Goal: Obtain resource: Obtain resource

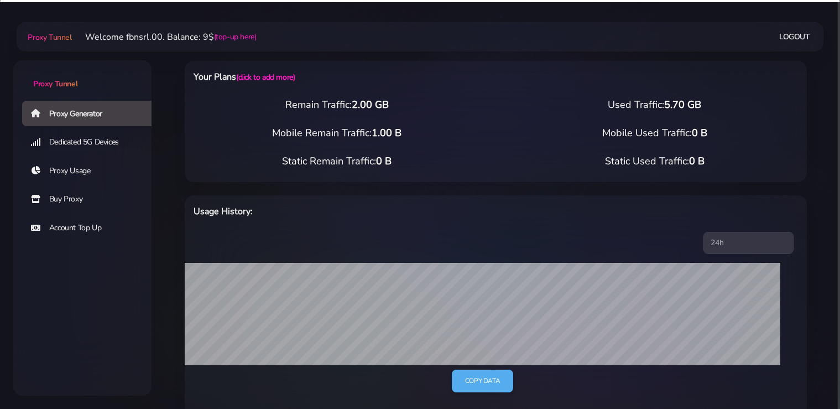
select select "static"
select select "IT"
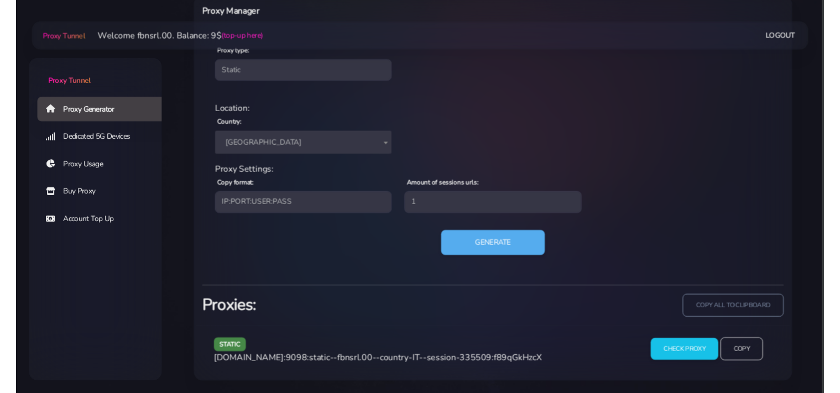
scroll to position [445, 0]
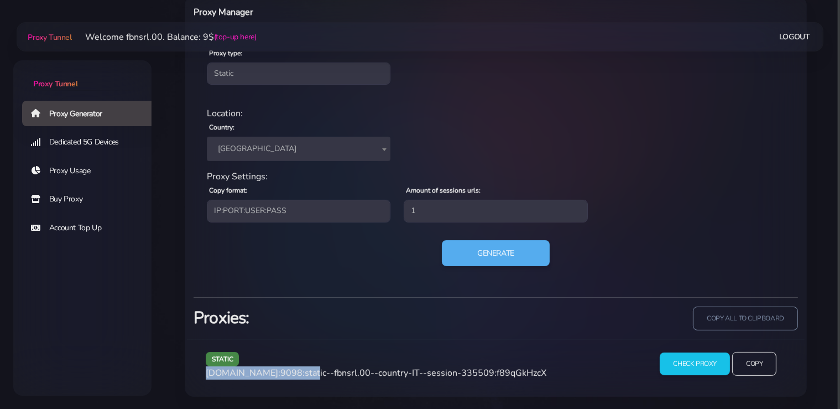
drag, startPoint x: 301, startPoint y: 371, endPoint x: 200, endPoint y: 375, distance: 101.3
click at [200, 375] on div "static [DOMAIN_NAME]:9098:static--fbnsrl.00--country-IT--session-335509:f89qGkH…" at bounding box center [421, 368] width 445 height 33
copy span "[DOMAIN_NAME]:9098"
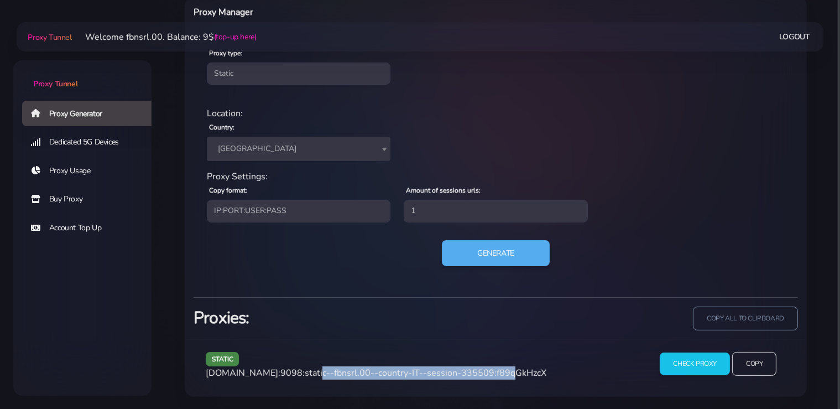
drag, startPoint x: 490, startPoint y: 373, endPoint x: 306, endPoint y: 373, distance: 184.1
click at [306, 373] on span "[DOMAIN_NAME]:9098:static--fbnsrl.00--country-IT--session-335509:f89qGkHzcX" at bounding box center [376, 373] width 341 height 12
copy span "static--fbnsrl.00--country-IT--session-335509"
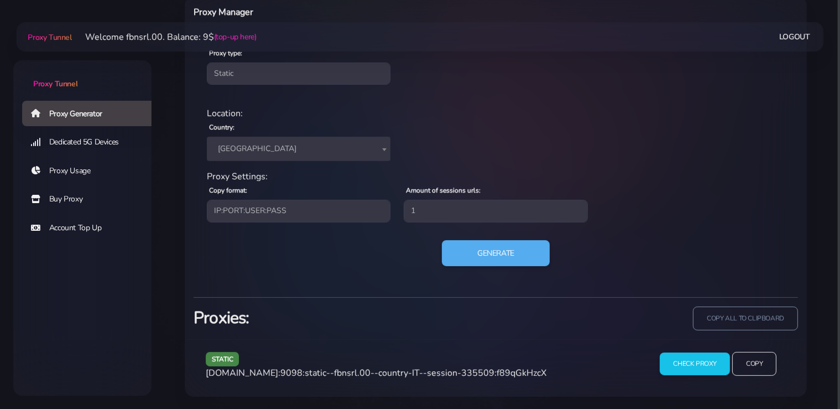
click at [523, 373] on span "[DOMAIN_NAME]:9098:static--fbnsrl.00--country-IT--session-335509:f89qGkHzcX" at bounding box center [376, 373] width 341 height 12
copy span "f89qGkHzcX"
